Goal: Browse casually: Explore the website without a specific task or goal

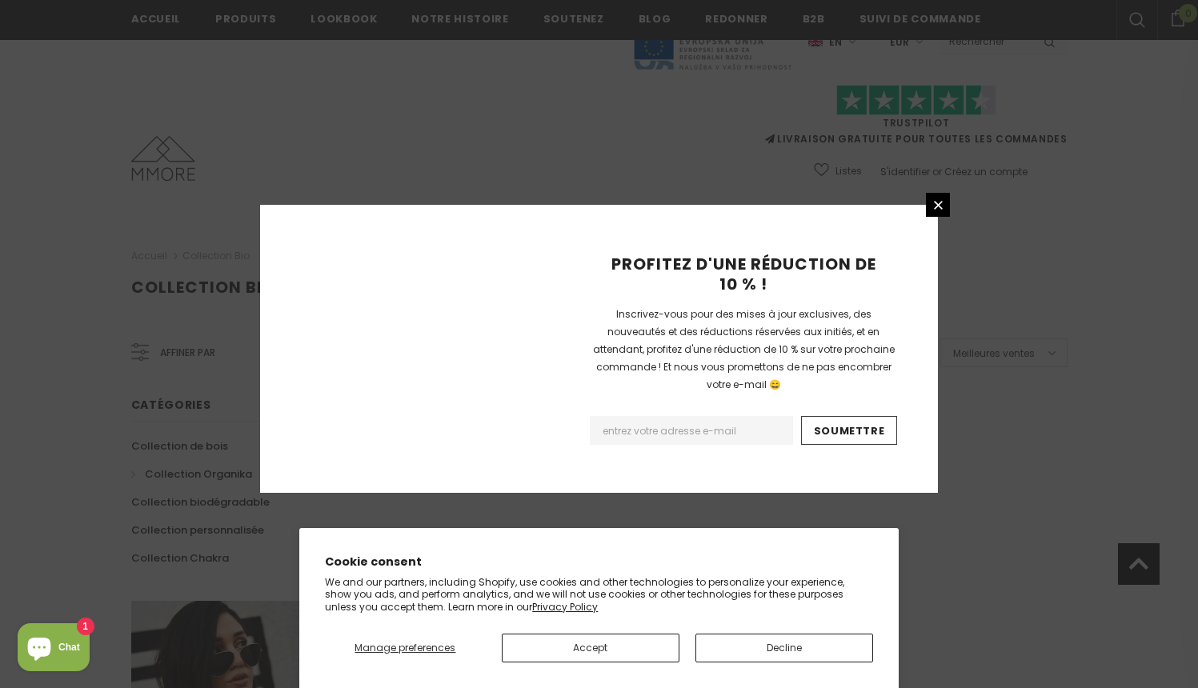
scroll to position [991, 0]
